Goal: Task Accomplishment & Management: Use online tool/utility

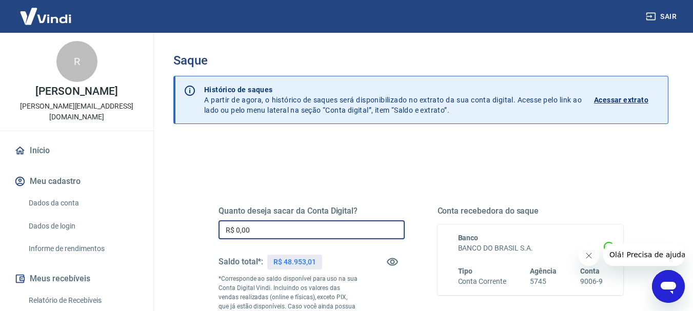
click at [297, 228] on input "R$ 0,00" at bounding box center [312, 230] width 186 height 19
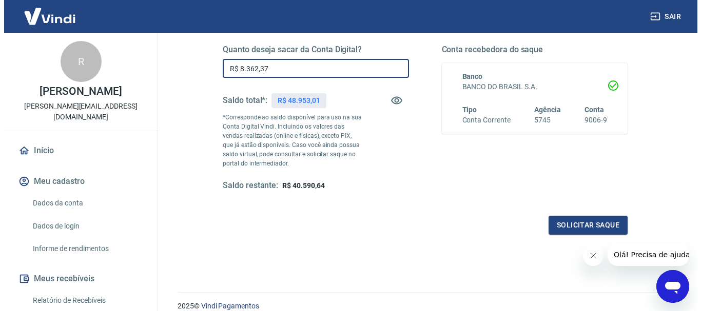
scroll to position [165, 0]
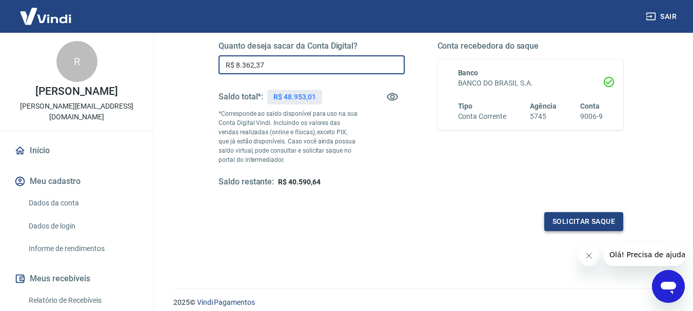
type input "R$ 8.362,37"
click at [579, 221] on button "Solicitar saque" at bounding box center [583, 221] width 79 height 19
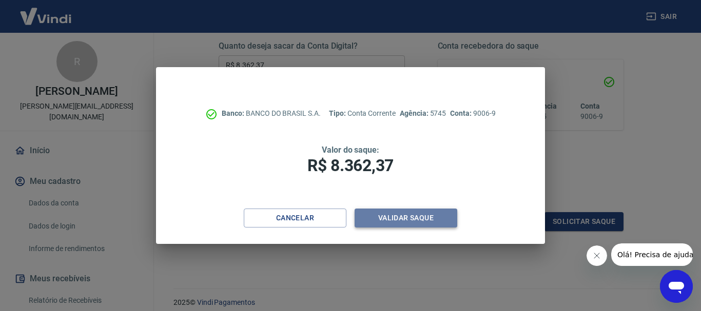
click at [412, 219] on button "Validar saque" at bounding box center [405, 218] width 103 height 19
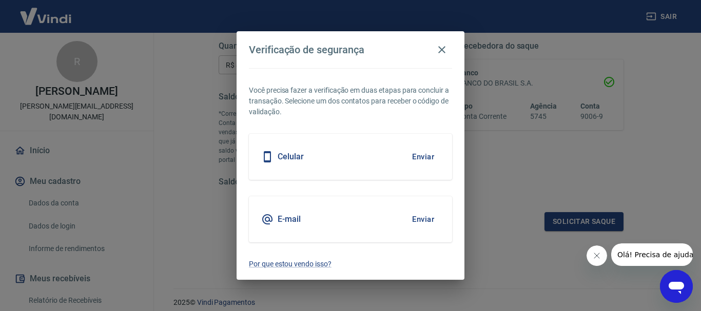
click at [300, 158] on h5 "Celular" at bounding box center [290, 157] width 26 height 10
click at [420, 157] on button "Enviar" at bounding box center [422, 157] width 33 height 22
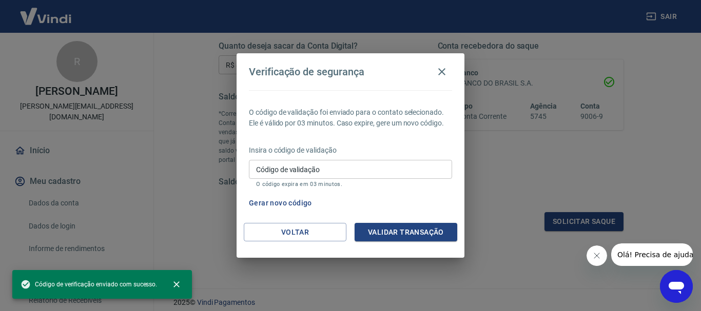
click at [350, 169] on input "Código de validação" at bounding box center [350, 169] width 203 height 19
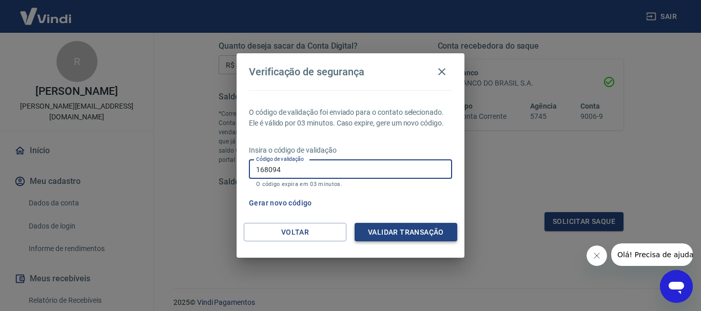
type input "168094"
click at [384, 232] on button "Validar transação" at bounding box center [405, 232] width 103 height 19
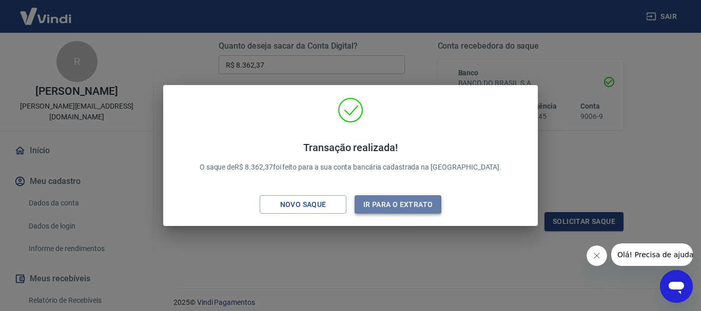
click at [396, 204] on button "Ir para o extrato" at bounding box center [397, 204] width 87 height 19
